Goal: Task Accomplishment & Management: Complete application form

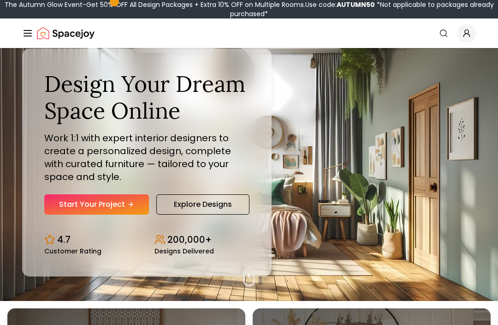
scroll to position [28, 0]
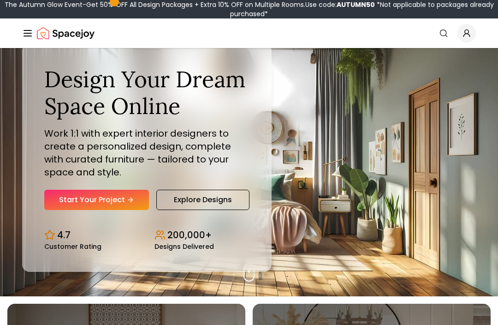
click at [109, 210] on link "Start Your Project" at bounding box center [96, 200] width 105 height 20
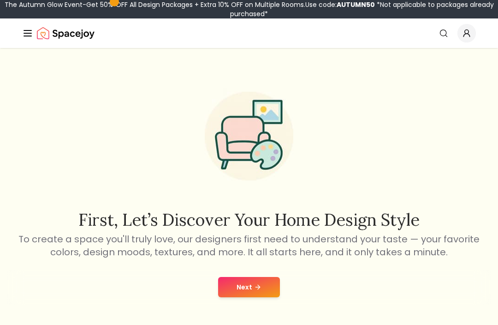
click at [258, 288] on icon at bounding box center [259, 287] width 2 height 4
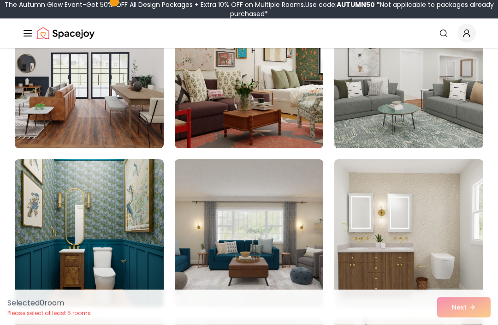
scroll to position [626, 0]
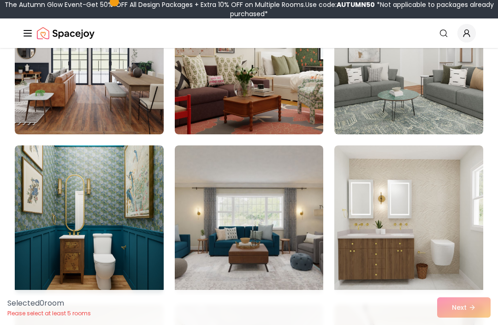
click at [140, 195] on img at bounding box center [89, 219] width 149 height 148
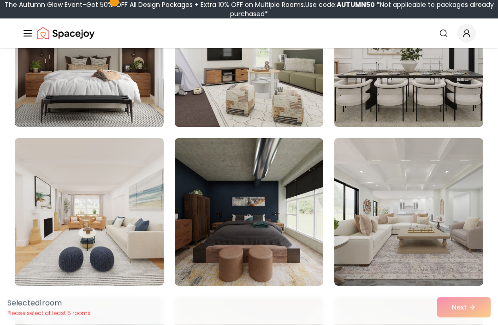
scroll to position [1584, 0]
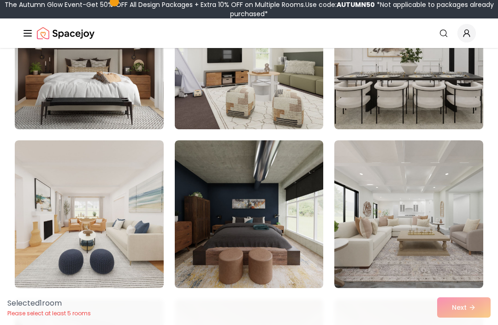
click at [426, 162] on img at bounding box center [409, 214] width 149 height 148
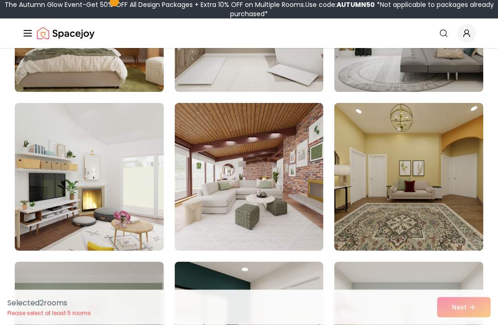
scroll to position [4938, 0]
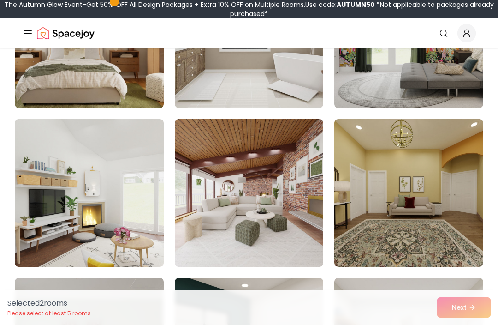
click at [301, 147] on img at bounding box center [249, 193] width 149 height 148
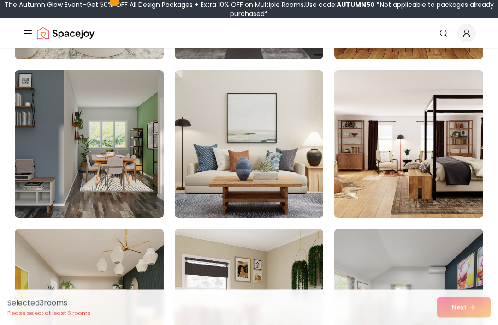
scroll to position [4509, 0]
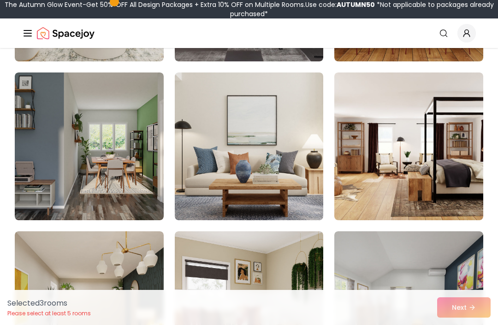
click at [432, 103] on img at bounding box center [409, 146] width 149 height 148
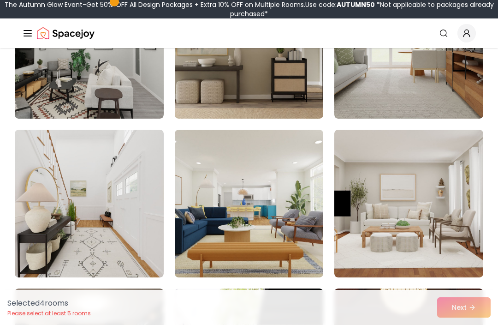
scroll to position [3961, 0]
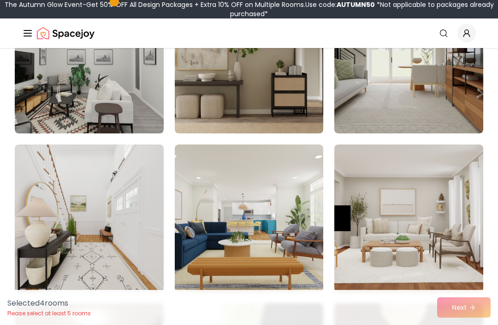
click at [108, 183] on img at bounding box center [89, 218] width 149 height 148
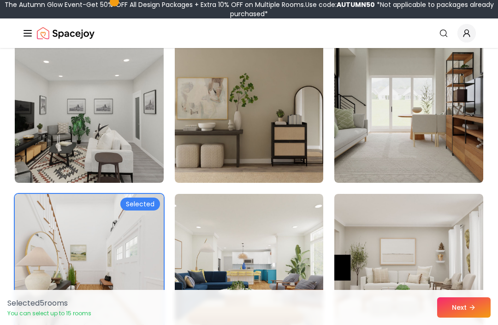
scroll to position [3911, 0]
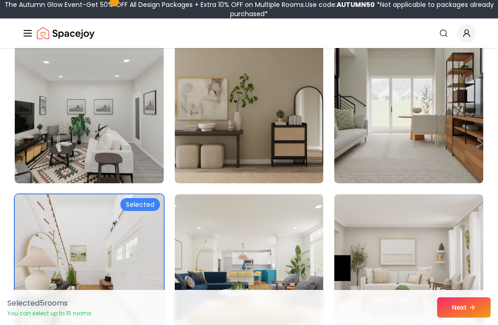
click at [445, 278] on img at bounding box center [409, 268] width 149 height 148
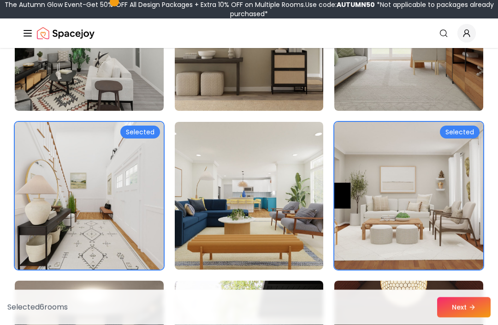
scroll to position [3983, 0]
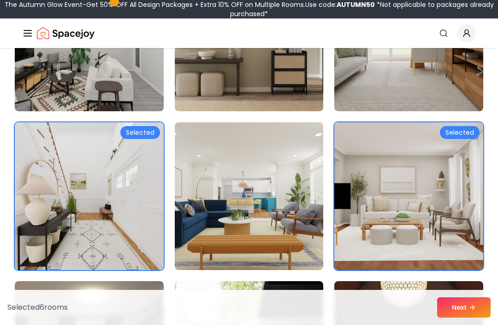
click at [467, 178] on img at bounding box center [409, 196] width 149 height 148
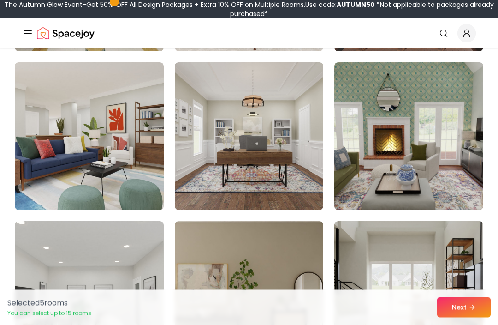
scroll to position [3724, 0]
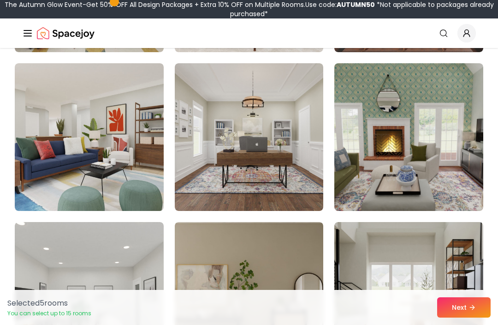
click at [308, 163] on img at bounding box center [249, 137] width 149 height 148
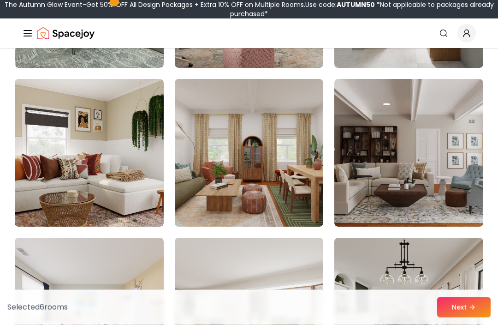
click at [458, 109] on img at bounding box center [409, 153] width 149 height 148
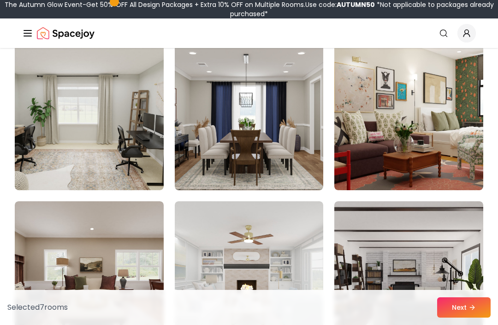
scroll to position [2950, 0]
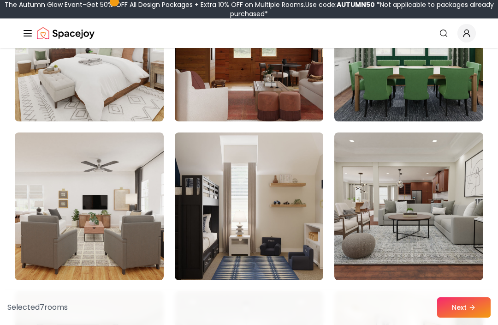
click at [441, 161] on img at bounding box center [409, 206] width 149 height 148
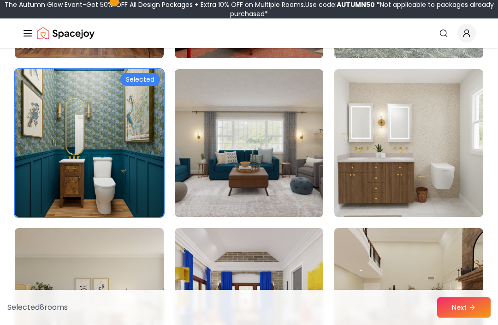
scroll to position [702, 0]
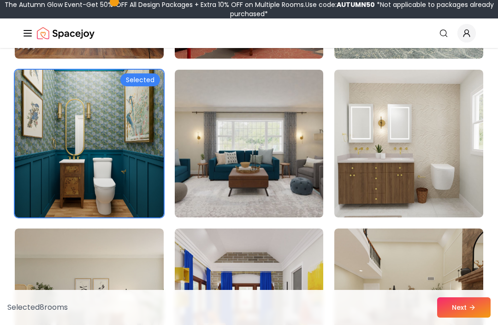
click at [463, 311] on button "Next" at bounding box center [464, 307] width 54 height 20
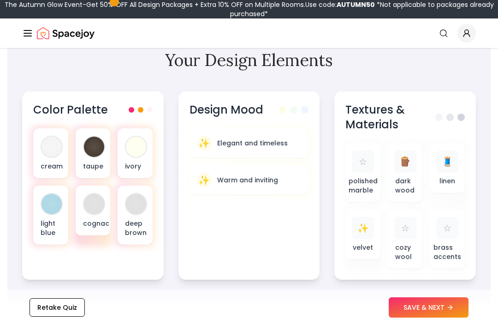
scroll to position [319, 0]
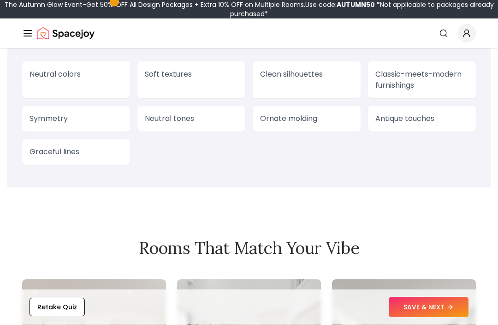
click at [419, 114] on p "Antique touches" at bounding box center [422, 119] width 93 height 11
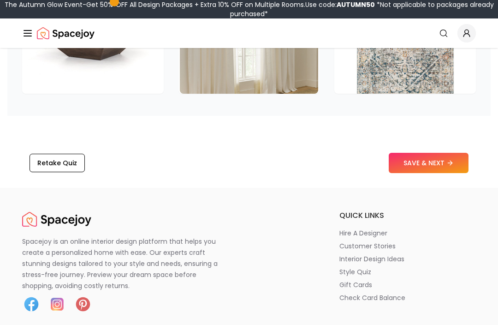
scroll to position [1550, 0]
click at [424, 165] on button "SAVE & NEXT" at bounding box center [429, 163] width 80 height 20
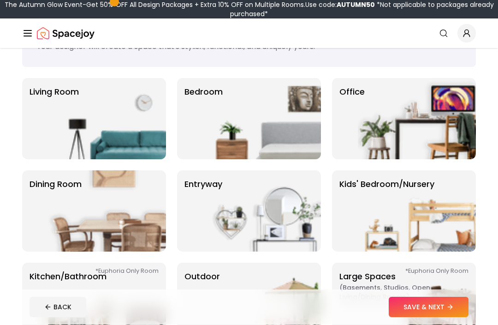
scroll to position [49, 0]
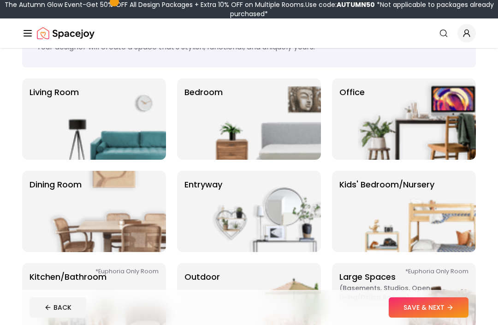
click at [115, 115] on img at bounding box center [107, 118] width 118 height 81
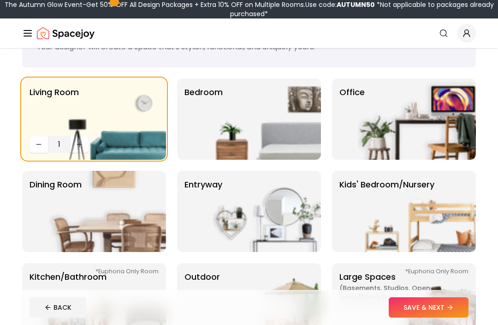
click at [223, 120] on img at bounding box center [262, 118] width 118 height 81
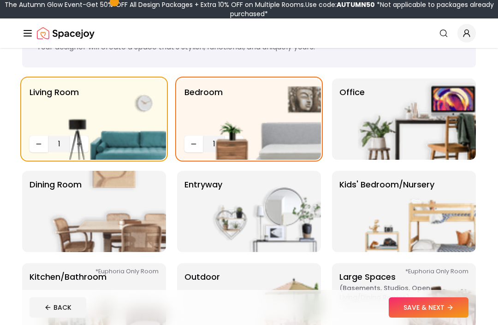
click at [373, 121] on img at bounding box center [417, 118] width 118 height 81
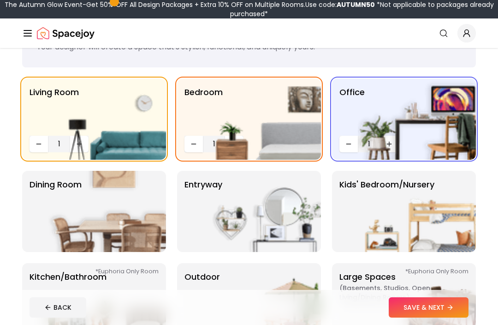
click at [81, 223] on img at bounding box center [107, 211] width 118 height 81
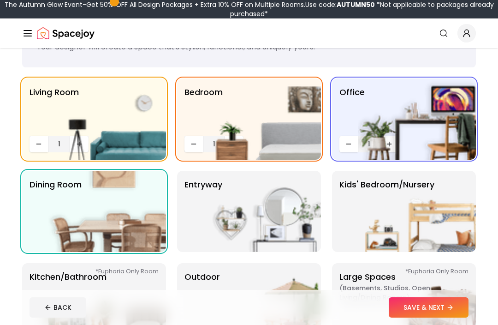
click at [239, 220] on img at bounding box center [262, 211] width 118 height 81
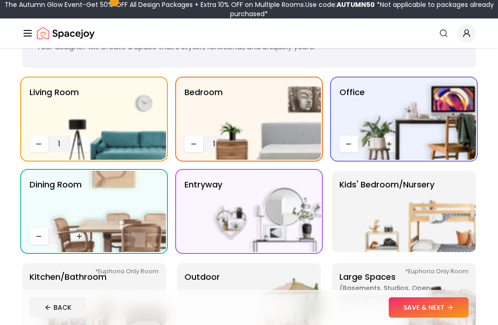
click at [409, 219] on img at bounding box center [417, 211] width 118 height 81
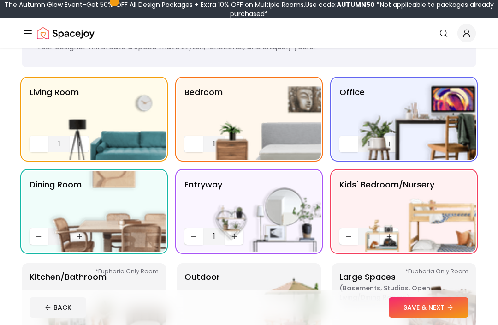
click at [388, 235] on img at bounding box center [417, 211] width 118 height 81
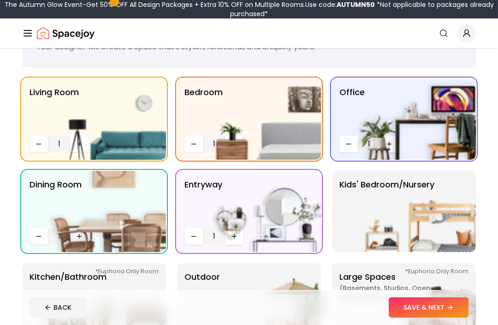
click at [387, 235] on img at bounding box center [417, 211] width 118 height 81
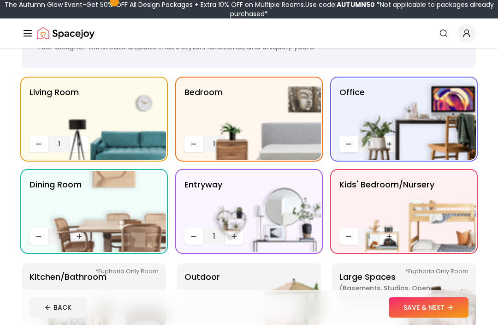
click at [388, 234] on img at bounding box center [417, 211] width 118 height 81
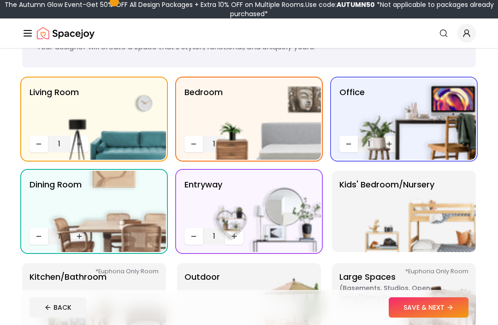
click at [387, 234] on img at bounding box center [417, 211] width 118 height 81
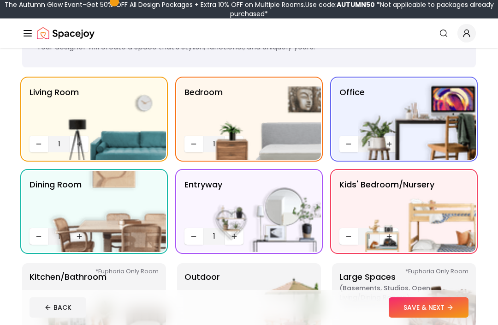
click at [389, 235] on img at bounding box center [417, 211] width 118 height 81
click at [388, 236] on img at bounding box center [417, 211] width 118 height 81
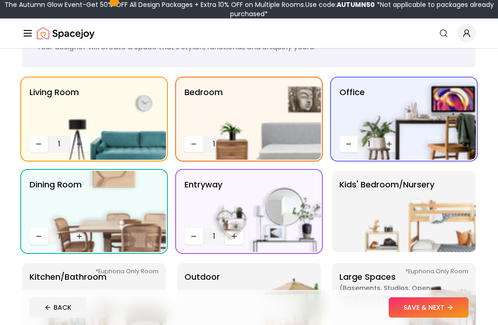
click at [388, 236] on img at bounding box center [417, 211] width 118 height 81
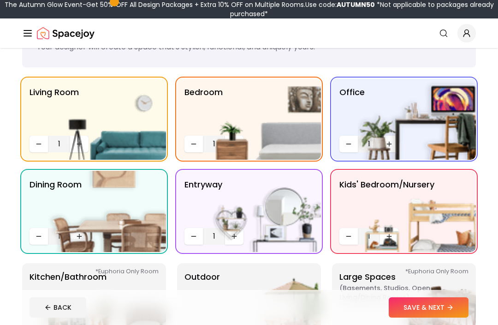
click at [388, 235] on img at bounding box center [417, 211] width 118 height 81
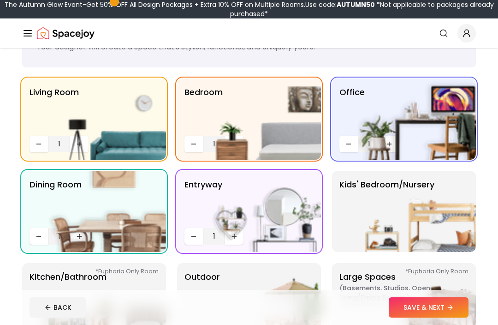
click at [401, 220] on img at bounding box center [417, 211] width 118 height 81
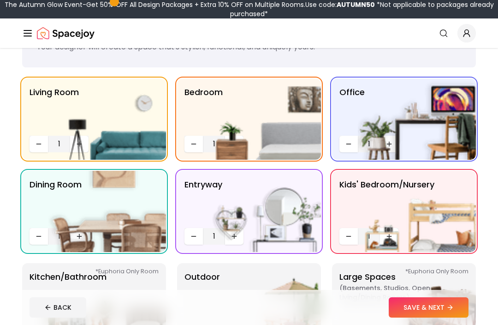
click at [373, 234] on img at bounding box center [417, 211] width 118 height 81
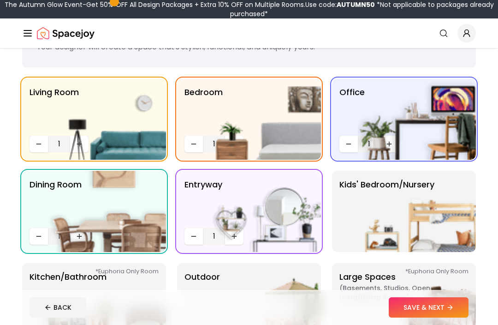
click at [398, 226] on img at bounding box center [417, 211] width 118 height 81
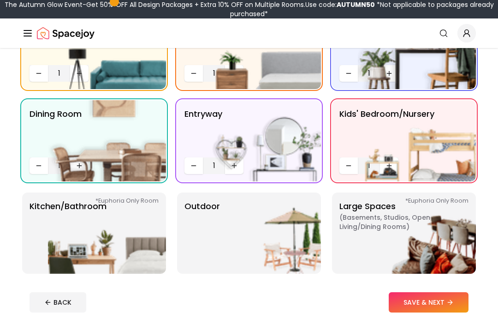
scroll to position [120, 0]
click at [141, 220] on img at bounding box center [107, 232] width 118 height 81
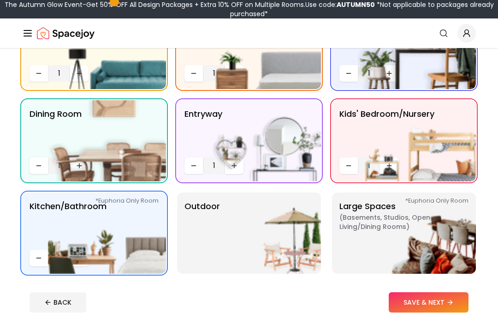
click at [292, 221] on img at bounding box center [262, 232] width 118 height 81
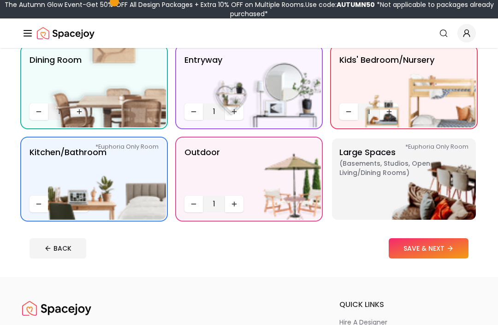
scroll to position [178, 0]
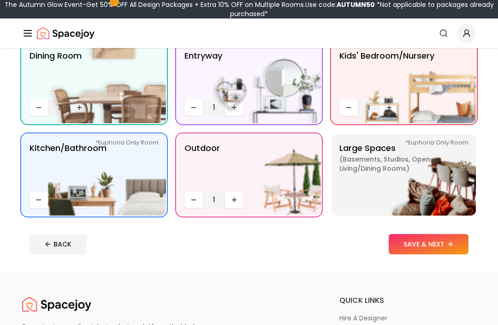
click at [445, 175] on img at bounding box center [417, 174] width 118 height 81
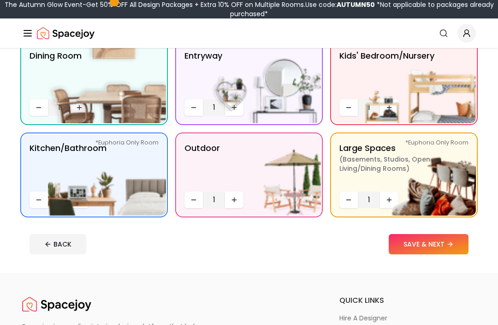
click at [389, 201] on img at bounding box center [417, 174] width 118 height 81
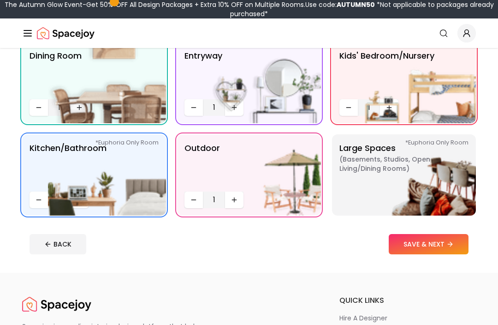
click at [397, 197] on img at bounding box center [417, 174] width 118 height 81
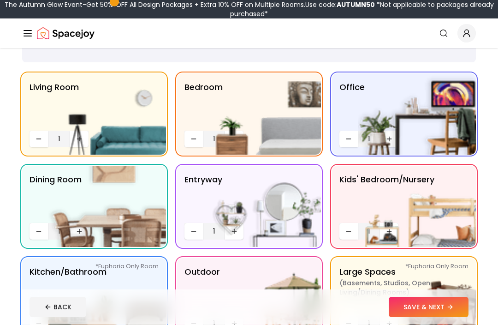
scroll to position [50, 0]
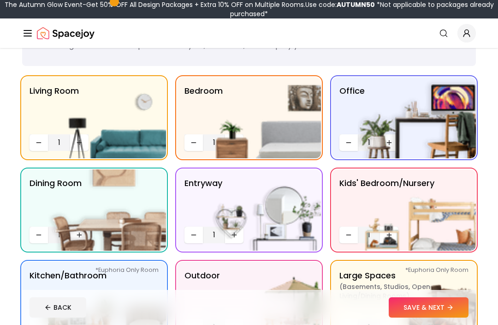
click at [391, 235] on img at bounding box center [417, 209] width 118 height 81
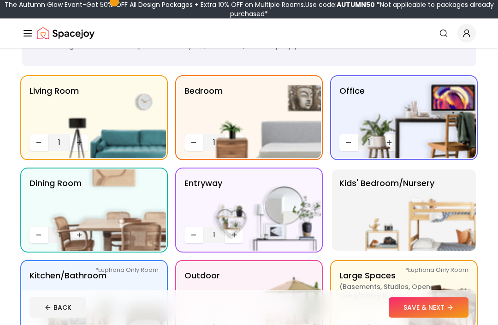
click at [389, 236] on img at bounding box center [417, 209] width 118 height 81
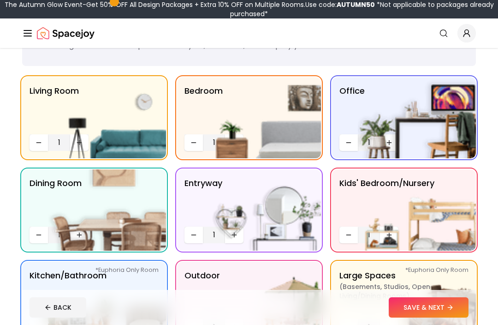
click at [382, 233] on img at bounding box center [417, 209] width 118 height 81
click at [389, 232] on img at bounding box center [417, 209] width 118 height 81
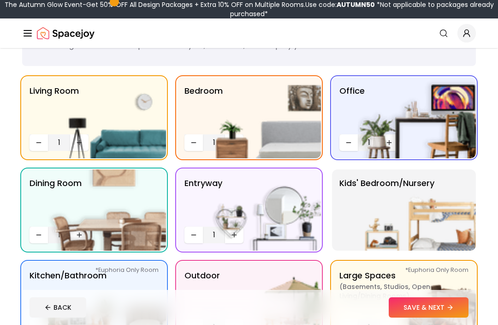
click at [383, 233] on img at bounding box center [417, 209] width 118 height 81
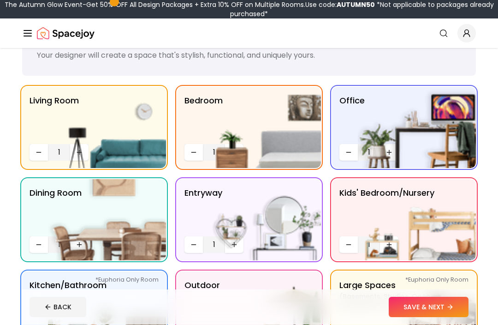
click at [365, 237] on img at bounding box center [417, 220] width 118 height 81
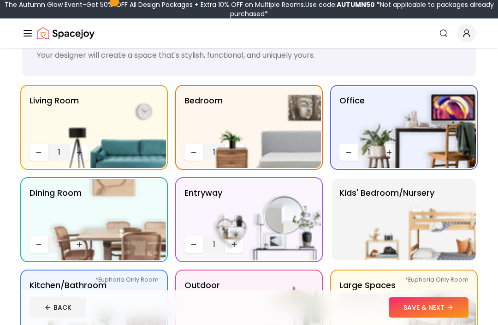
click at [234, 156] on img at bounding box center [262, 127] width 118 height 81
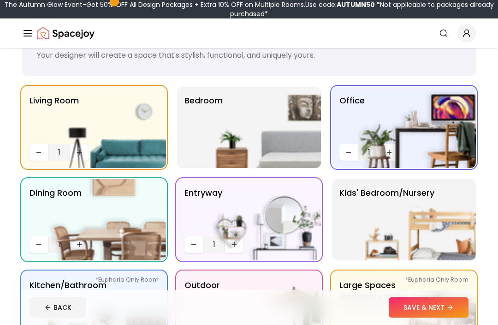
click at [235, 157] on img at bounding box center [262, 127] width 118 height 81
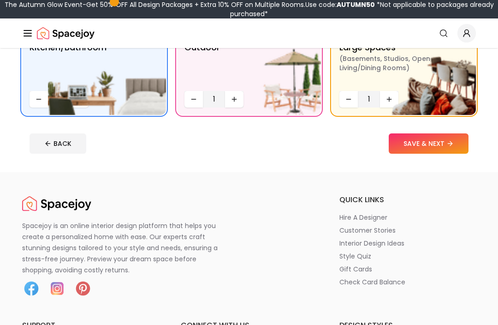
scroll to position [232, 0]
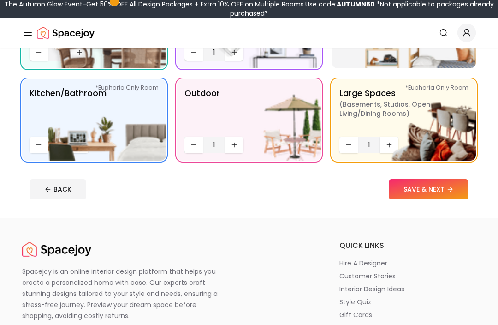
click at [439, 192] on button "SAVE & NEXT" at bounding box center [429, 190] width 80 height 20
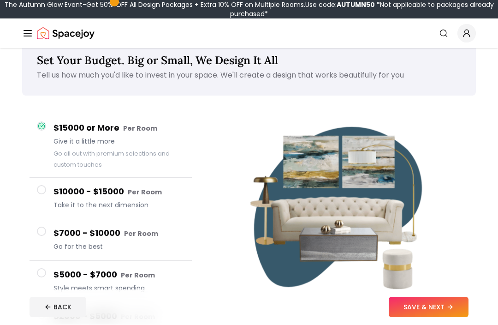
scroll to position [20, 0]
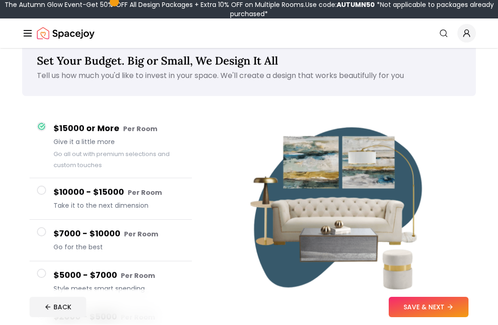
click at [41, 192] on span at bounding box center [41, 190] width 9 height 9
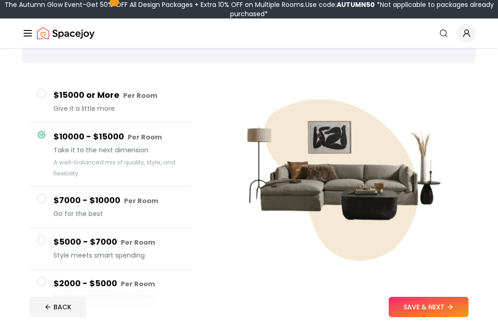
scroll to position [54, 0]
click at [419, 317] on button "SAVE & NEXT" at bounding box center [429, 307] width 80 height 20
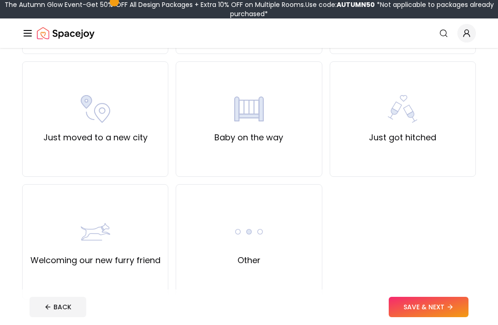
scroll to position [311, 0]
click at [281, 230] on div "Other" at bounding box center [249, 241] width 146 height 115
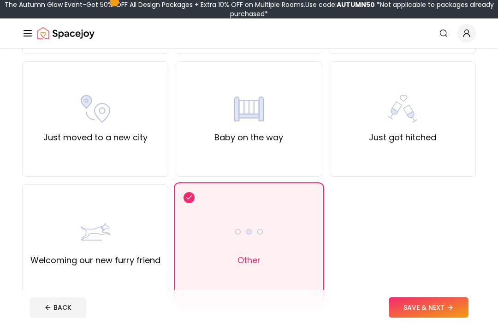
click at [413, 317] on button "SAVE & NEXT" at bounding box center [429, 307] width 80 height 20
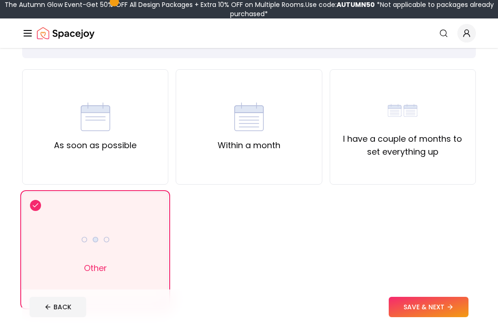
scroll to position [60, 0]
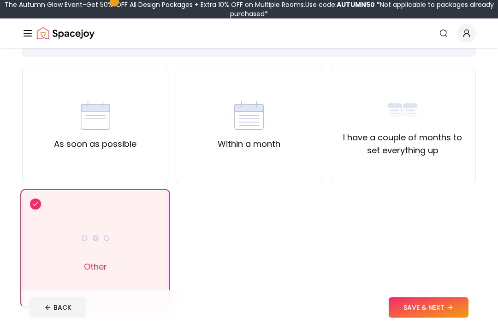
click at [424, 120] on div "I have a couple of months to set everything up" at bounding box center [403, 125] width 131 height 63
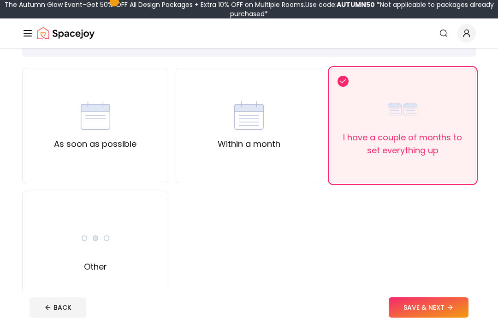
click at [411, 317] on button "SAVE & NEXT" at bounding box center [429, 307] width 80 height 20
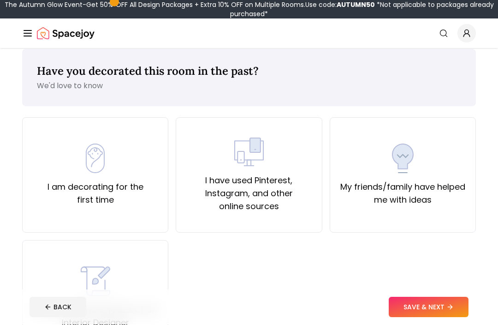
scroll to position [4, 0]
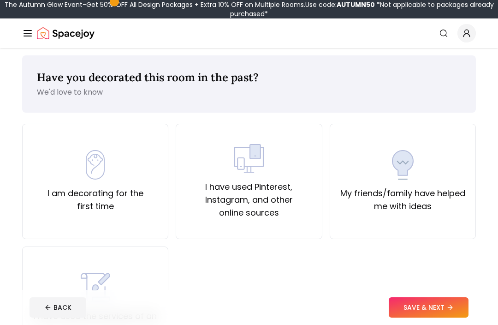
click at [142, 171] on div "I am decorating for the first time" at bounding box center [95, 181] width 131 height 63
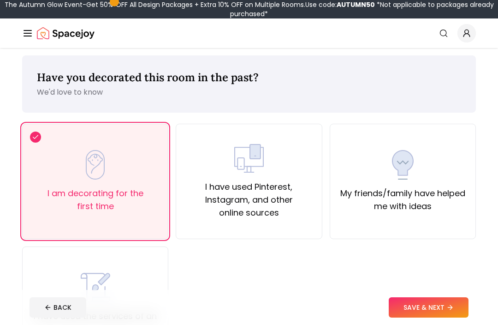
click at [410, 308] on button "SAVE & NEXT" at bounding box center [429, 307] width 80 height 20
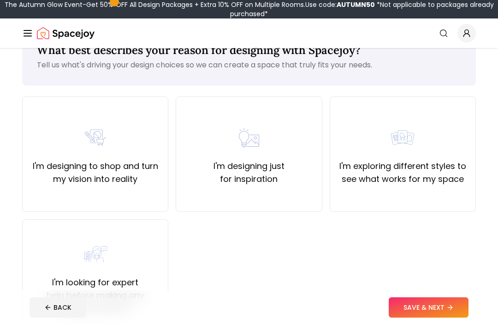
scroll to position [37, 0]
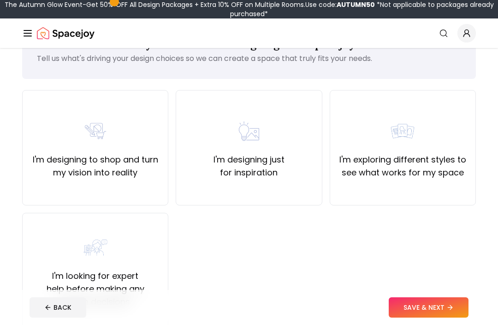
click at [123, 151] on div "I'm designing to shop and turn my vision into reality" at bounding box center [95, 147] width 131 height 63
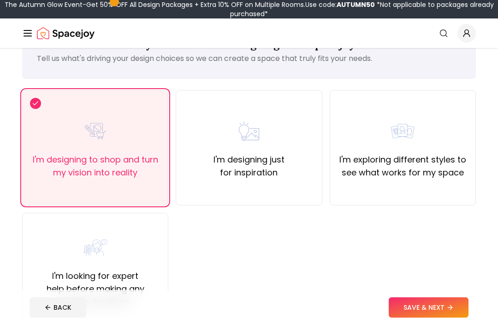
click at [413, 317] on button "SAVE & NEXT" at bounding box center [429, 307] width 80 height 20
